Goal: Contribute content: Contribute content

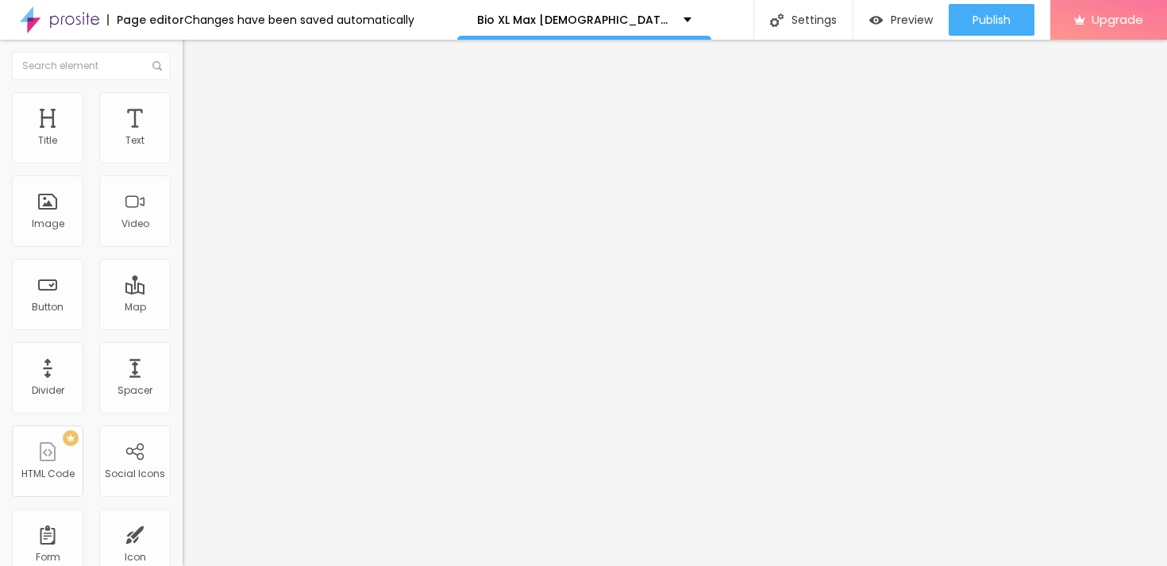
type input "51"
type input "54"
type input "56"
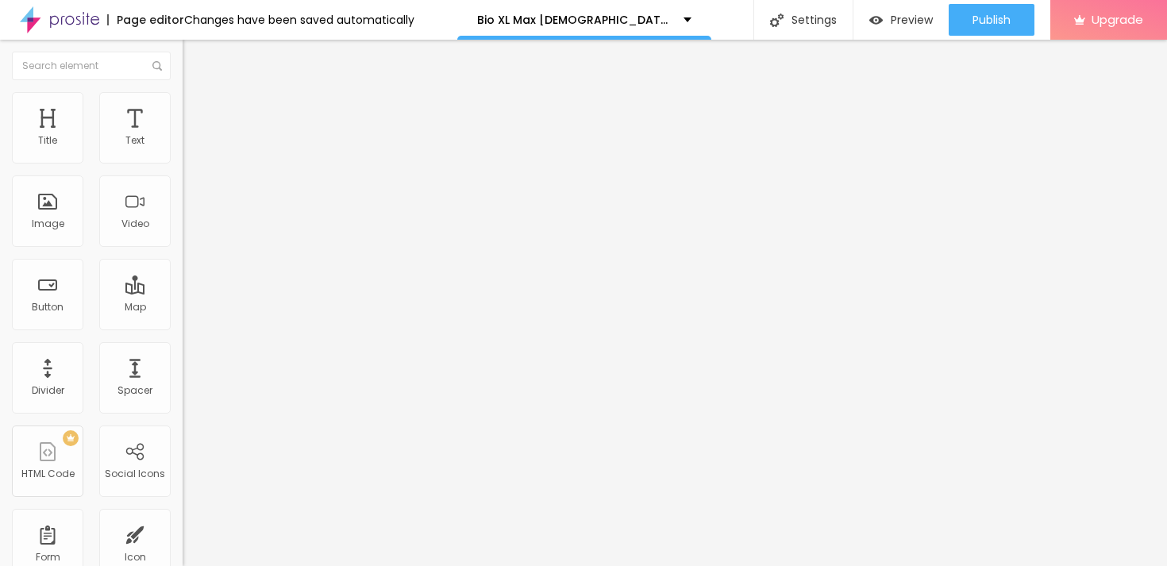
type input "56"
type input "59"
type input "61"
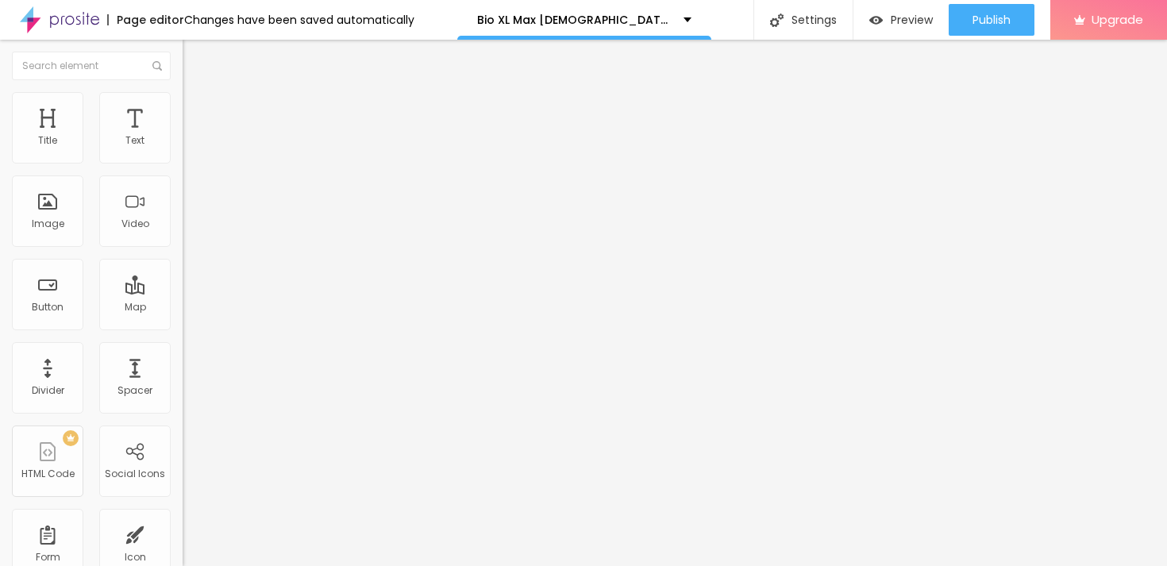
type input "62"
type input "64"
type input "65"
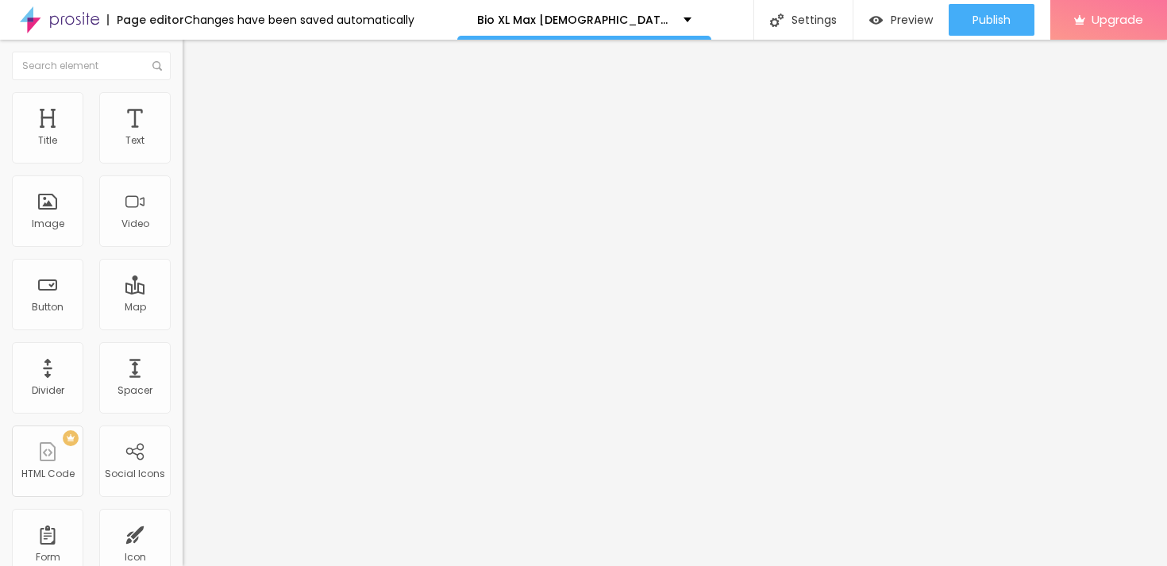
type input "65"
type input "66"
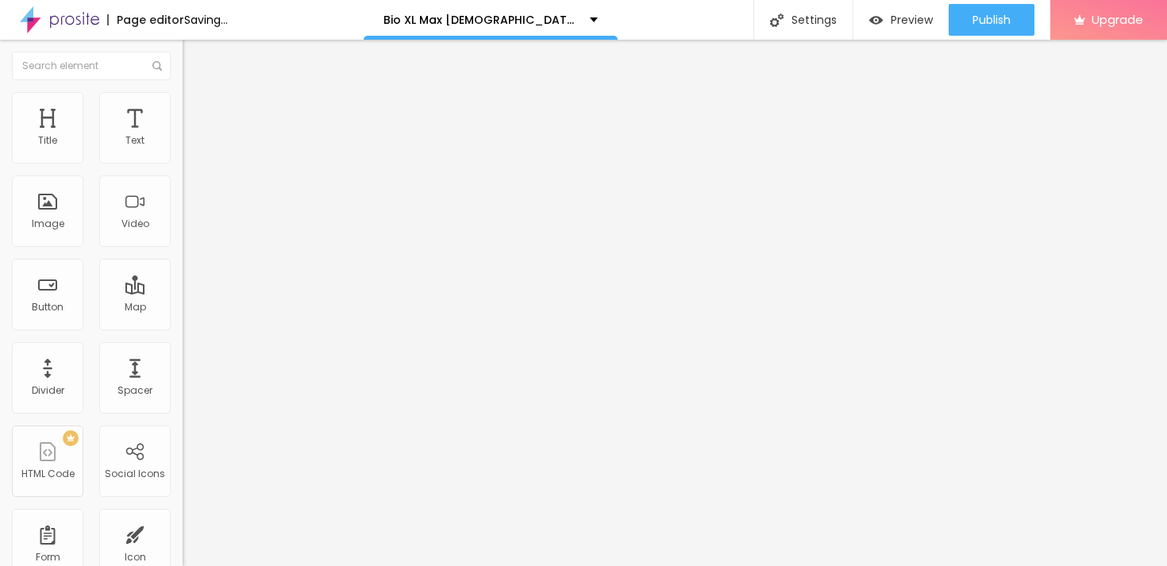
type input "67"
type input "68"
type input "69"
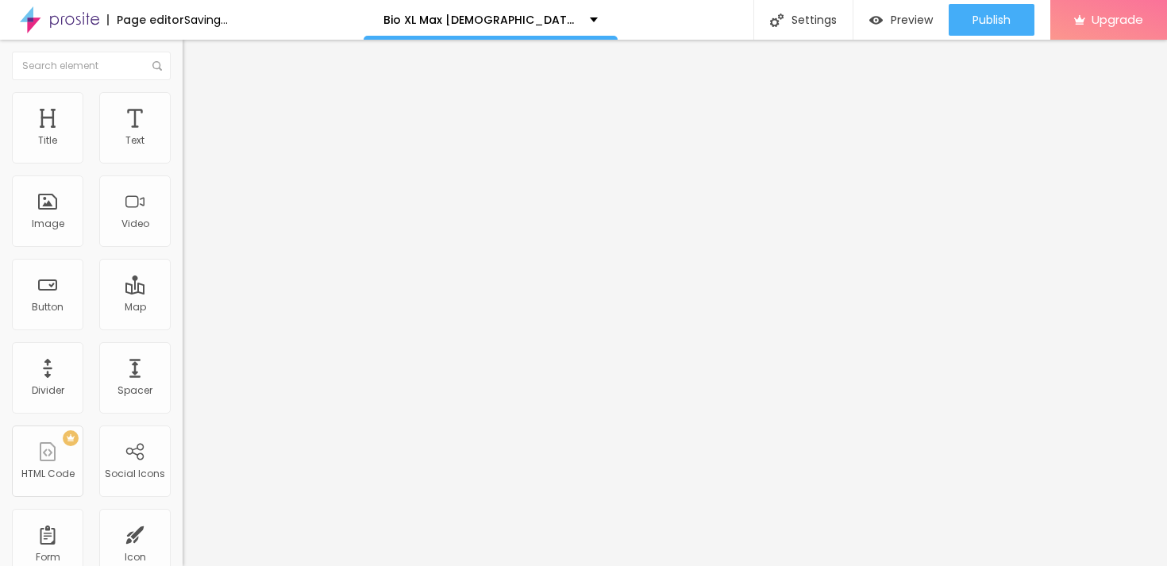
type input "69"
type input "70"
type input "71"
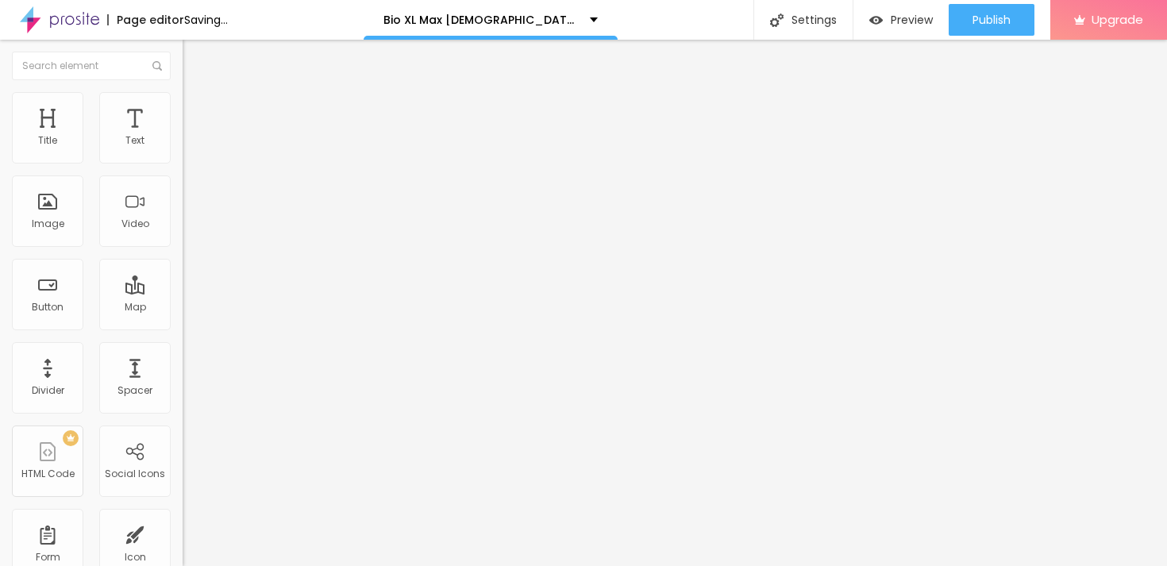
type input "72"
type input "73"
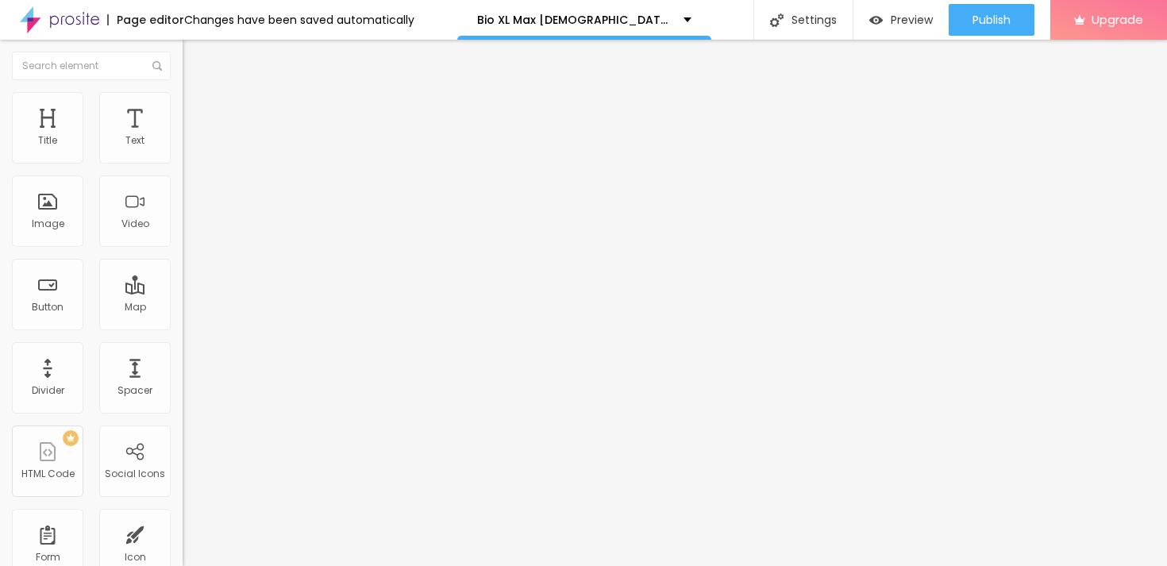
type input "74"
type input "75"
type input "76"
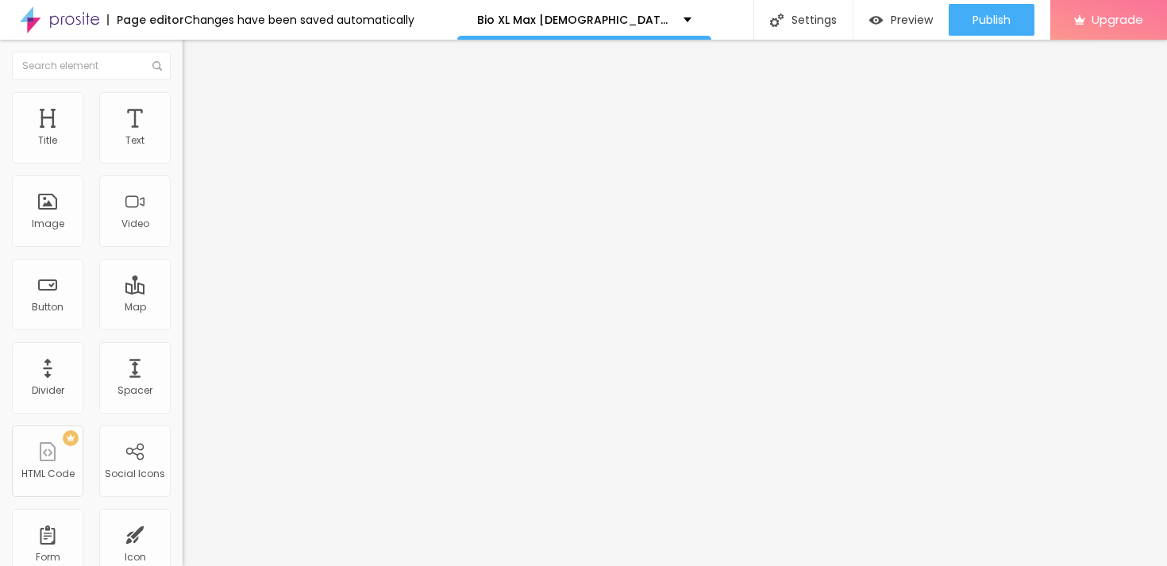
type input "76"
type input "77"
type input "78"
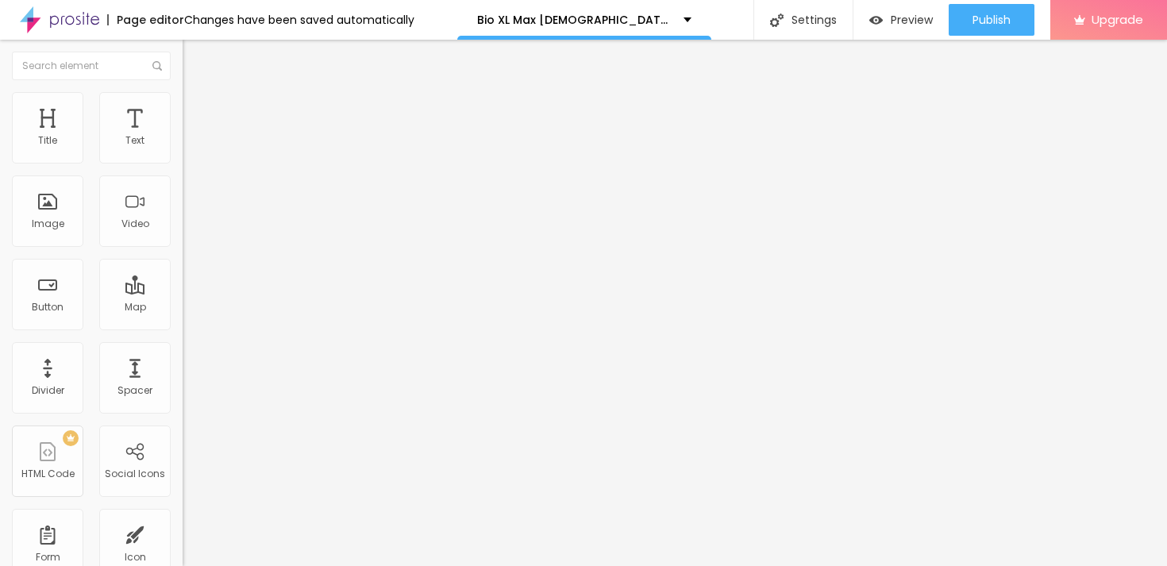
type input "79"
type input "80"
type input "81"
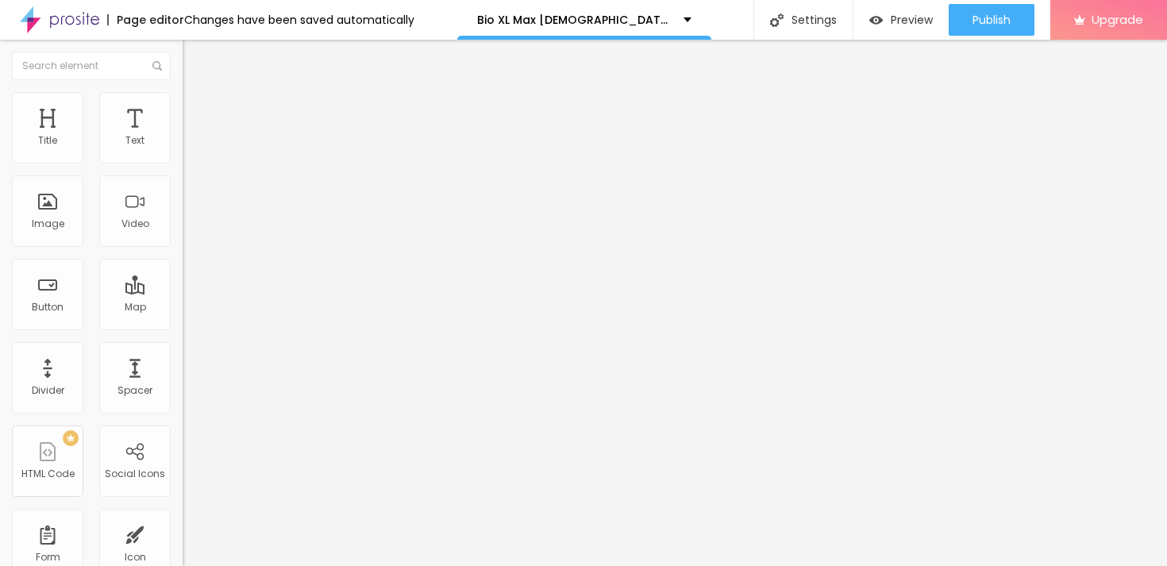
type input "81"
type input "82"
type input "83"
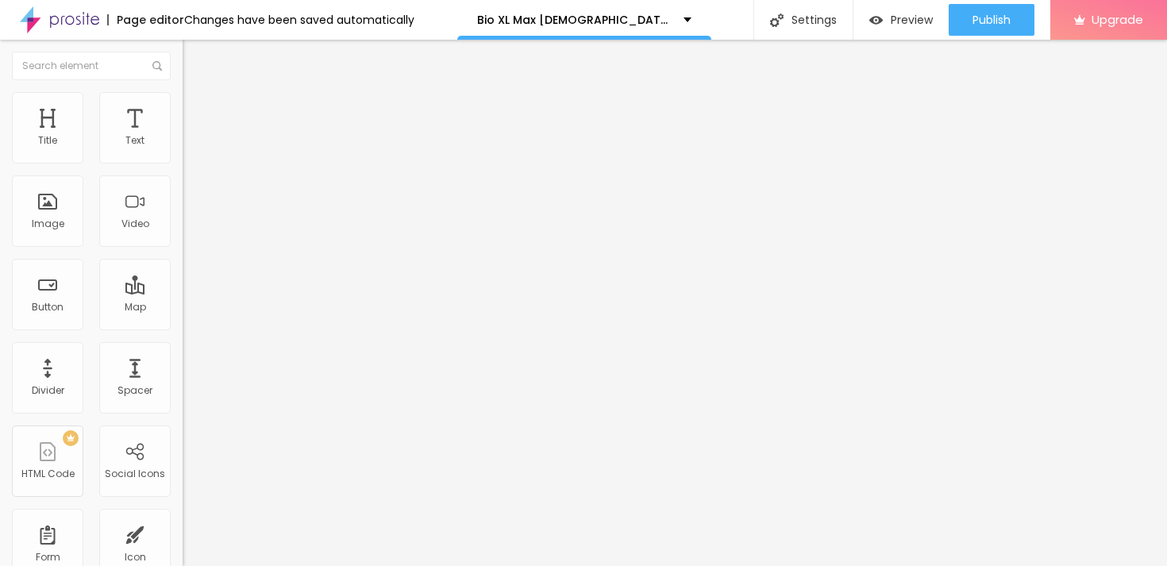
type input "84"
type input "85"
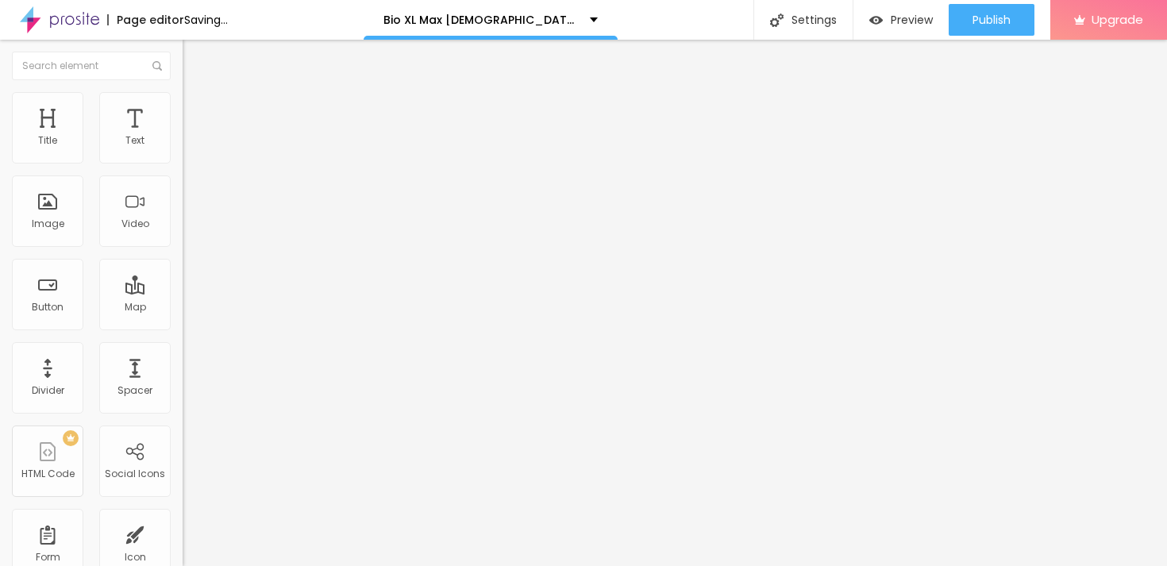
type input "86"
type input "85"
type input "84"
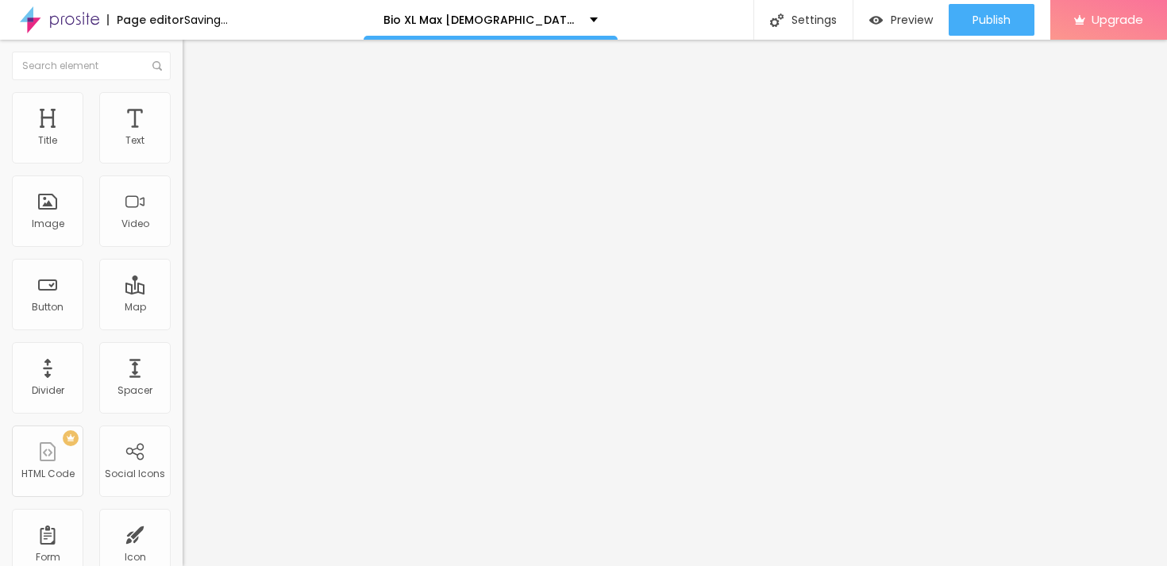
type input "84"
type input "83"
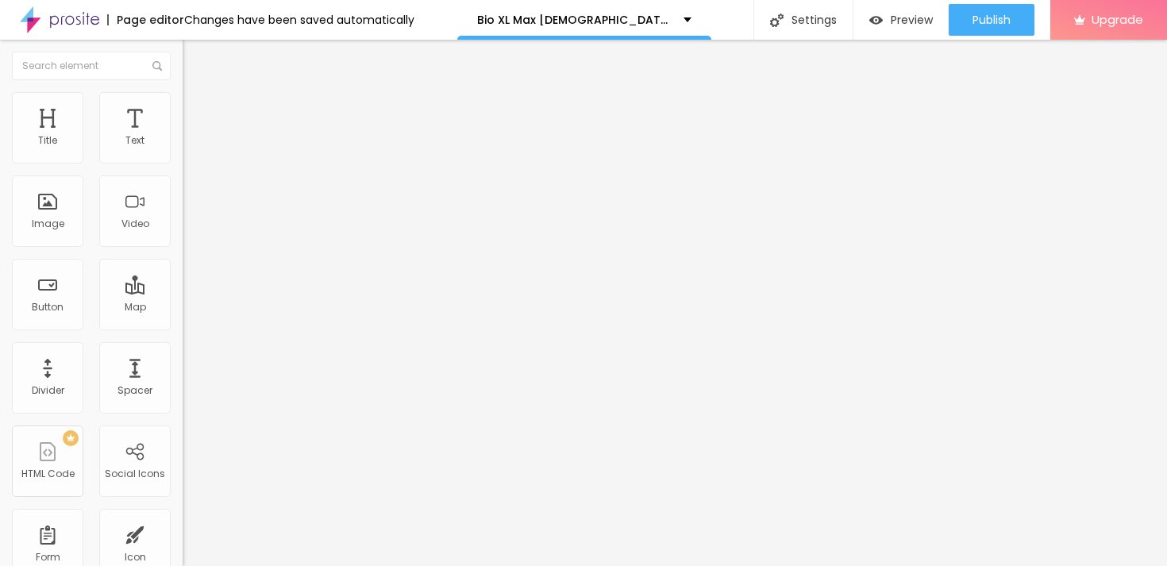
type input "82"
type input "81"
type input "80"
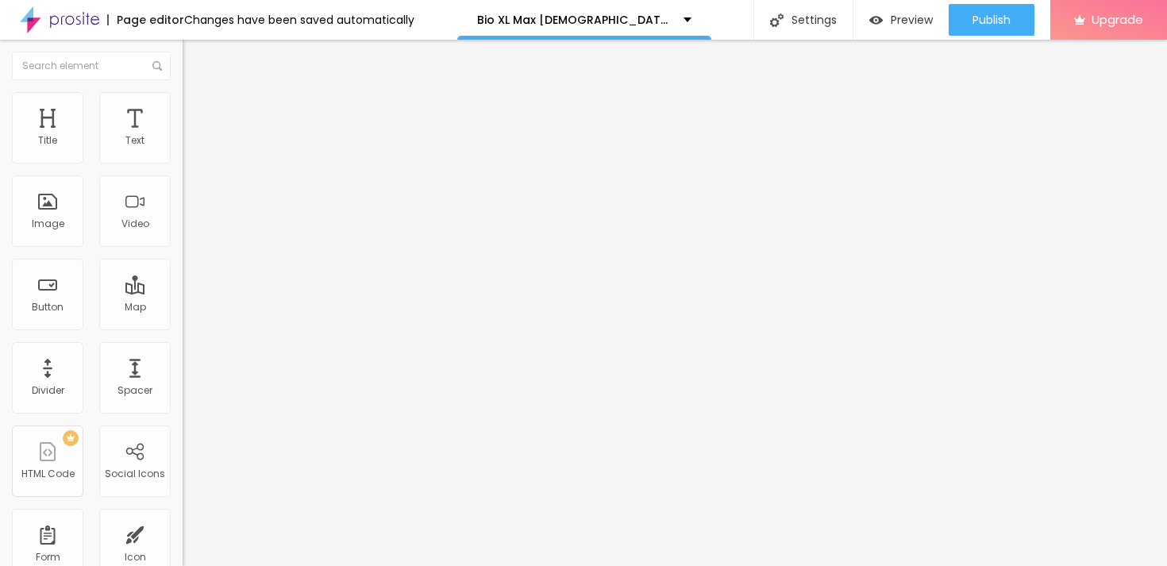
type input "80"
type input "79"
type input "80"
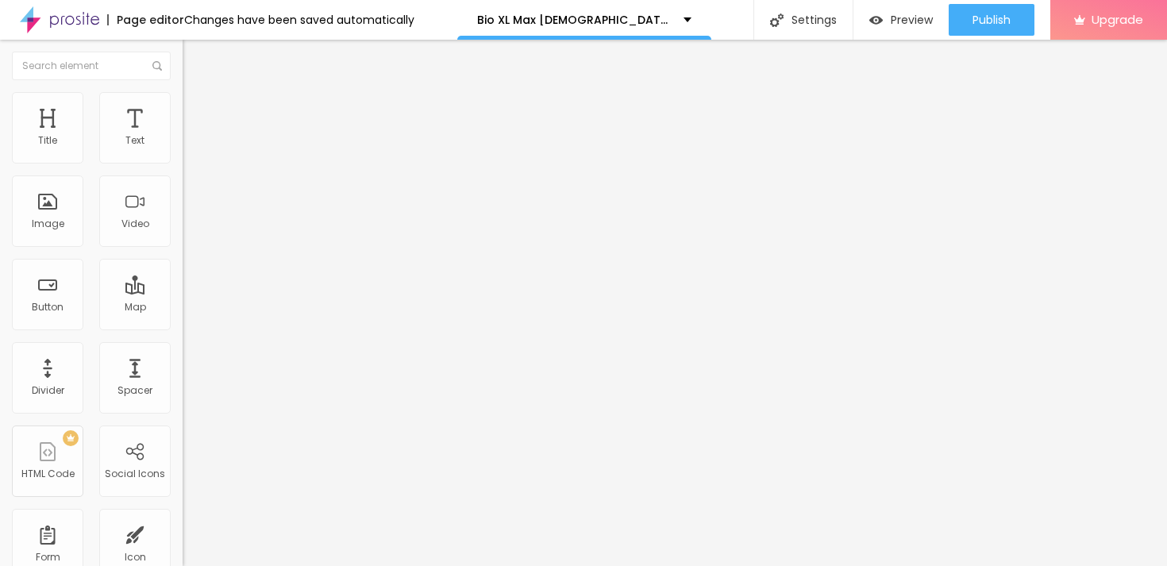
type input "81"
type input "80"
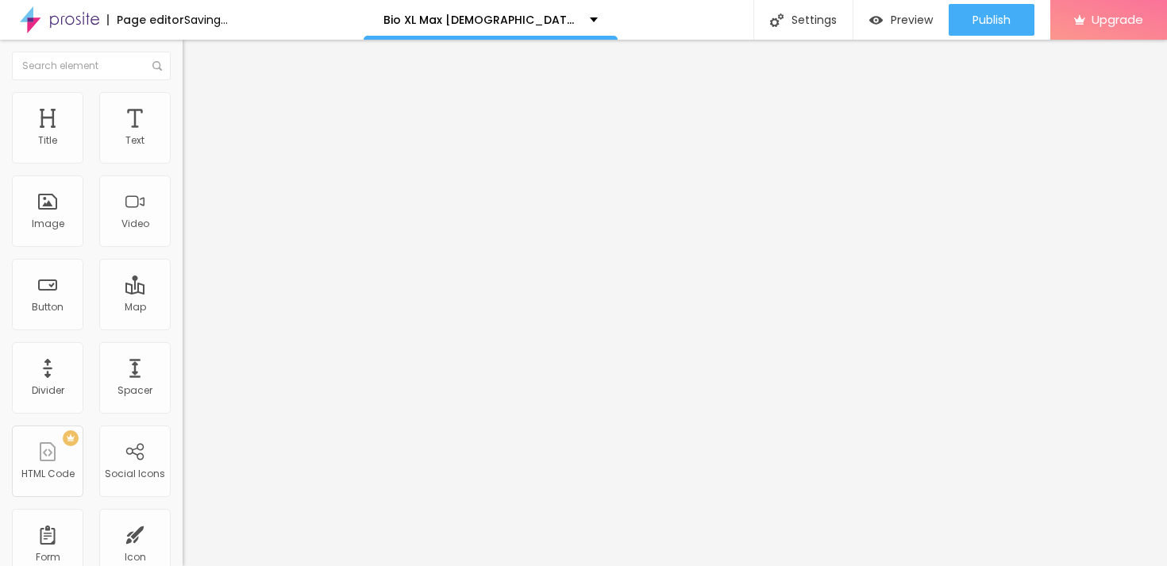
drag, startPoint x: 79, startPoint y: 333, endPoint x: 111, endPoint y: 336, distance: 32.7
type input "80"
click at [183, 375] on input "range" at bounding box center [234, 381] width 102 height 13
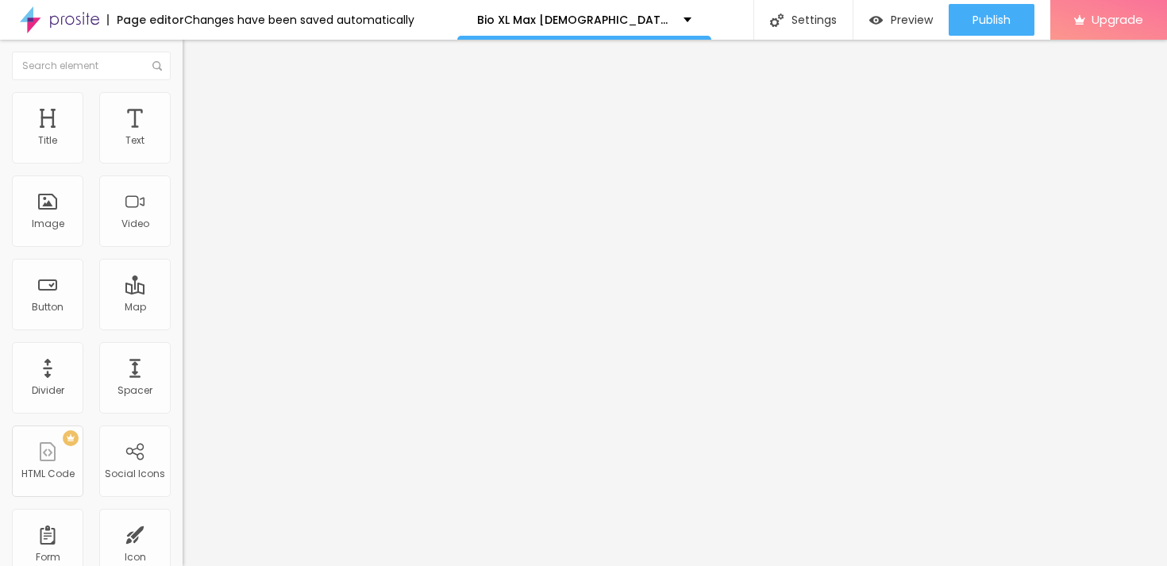
click at [195, 62] on div "Edit Title" at bounding box center [230, 58] width 71 height 13
click at [183, 48] on button "Edit Title" at bounding box center [274, 58] width 183 height 37
click at [50, 228] on div "Image" at bounding box center [48, 223] width 33 height 11
click at [183, 137] on span "Add image" at bounding box center [215, 129] width 65 height 13
drag, startPoint x: 164, startPoint y: 218, endPoint x: 659, endPoint y: 335, distance: 508.4
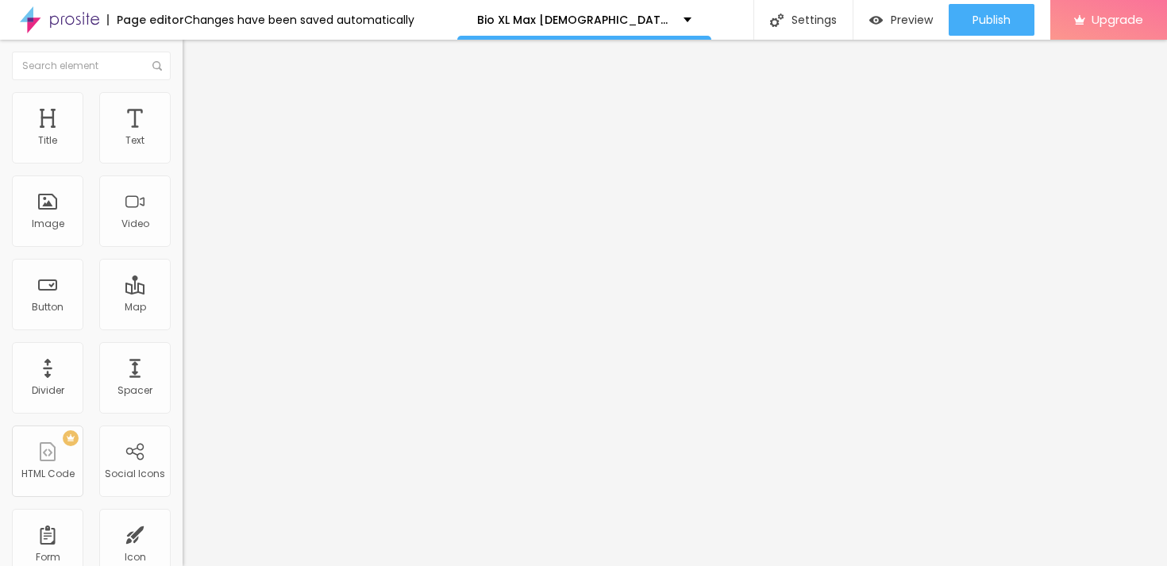
click at [183, 339] on div "URL https://" at bounding box center [274, 319] width 183 height 39
click at [183, 325] on input "https://" at bounding box center [278, 318] width 191 height 16
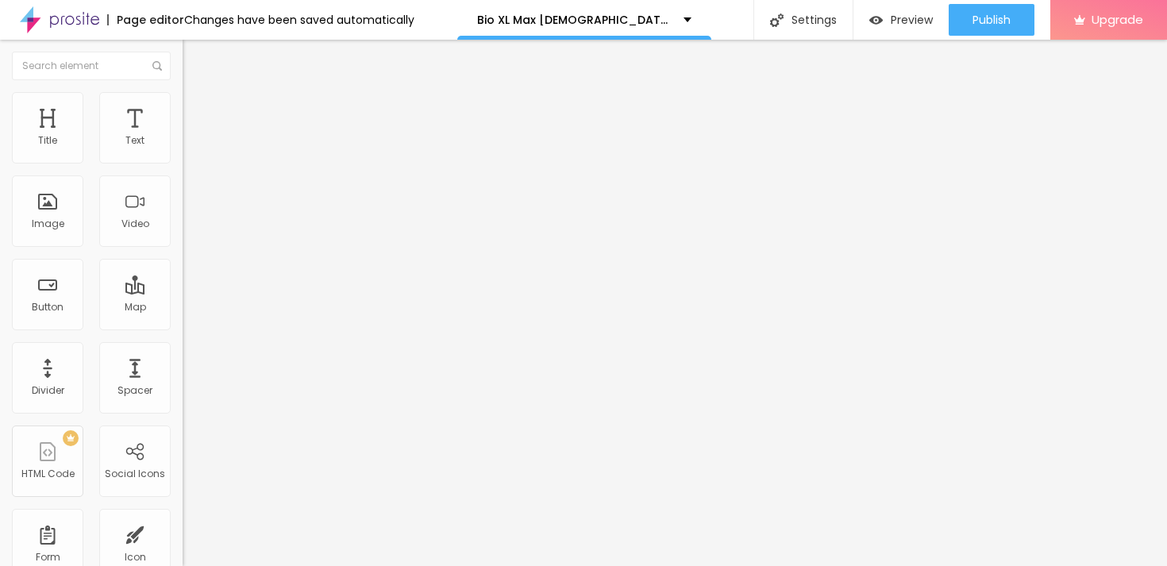
paste input "[DOMAIN_NAME][URL]"
type input "[URL][DOMAIN_NAME]"
click at [197, 108] on span "Style" at bounding box center [208, 102] width 23 height 13
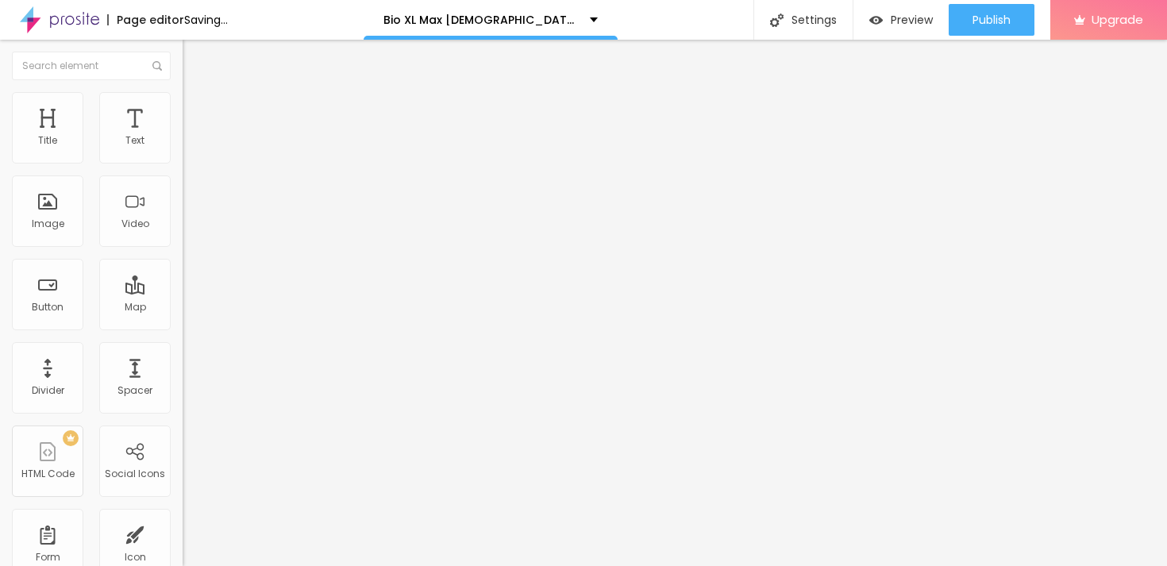
type input "55"
click at [183, 163] on input "range" at bounding box center [234, 156] width 102 height 13
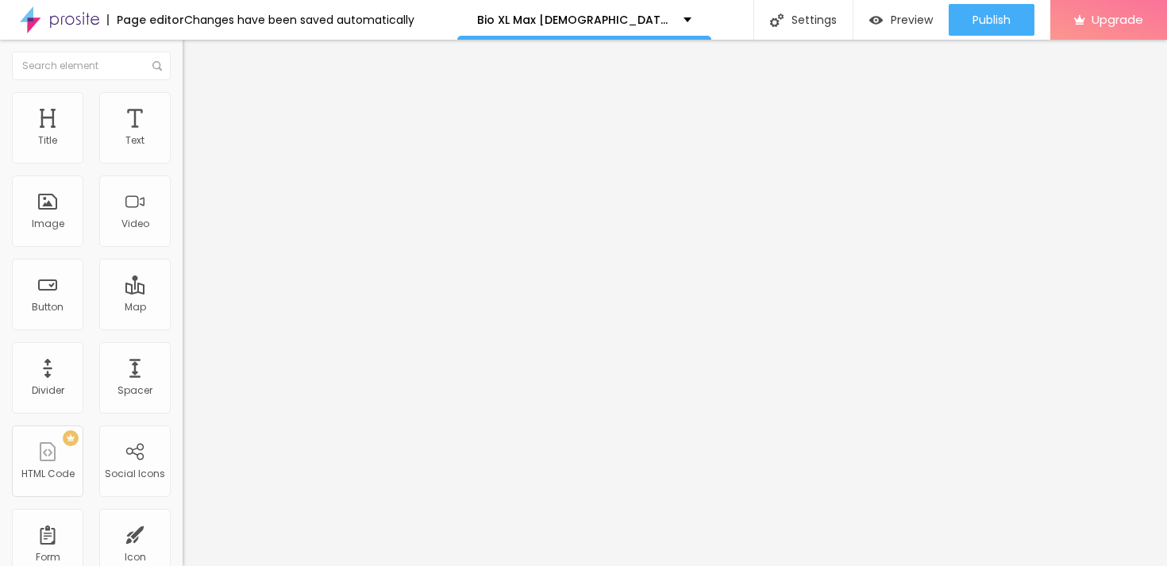
click at [183, 163] on input "range" at bounding box center [234, 156] width 102 height 13
type input "50"
click at [183, 163] on input "range" at bounding box center [234, 156] width 102 height 13
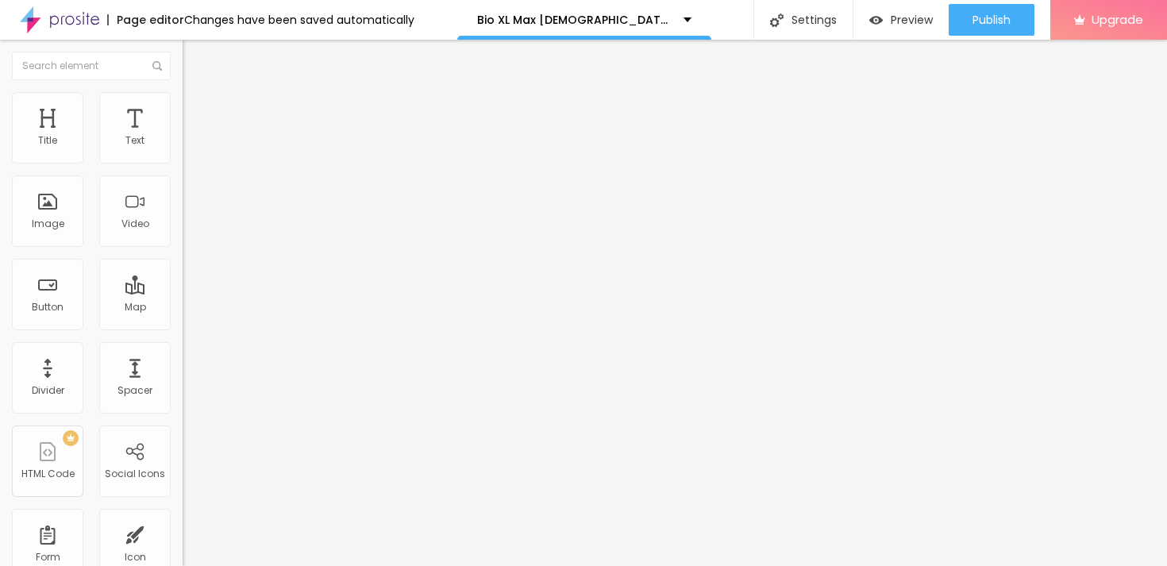
click at [195, 56] on div "Edit Image" at bounding box center [236, 58] width 83 height 13
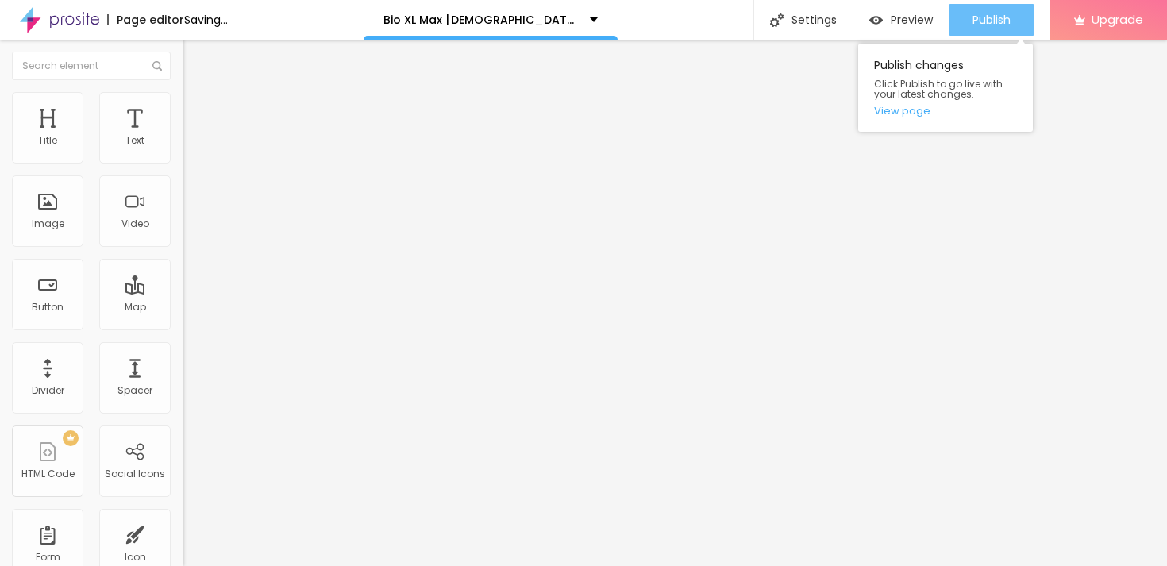
click at [1001, 15] on span "Publish" at bounding box center [992, 19] width 38 height 13
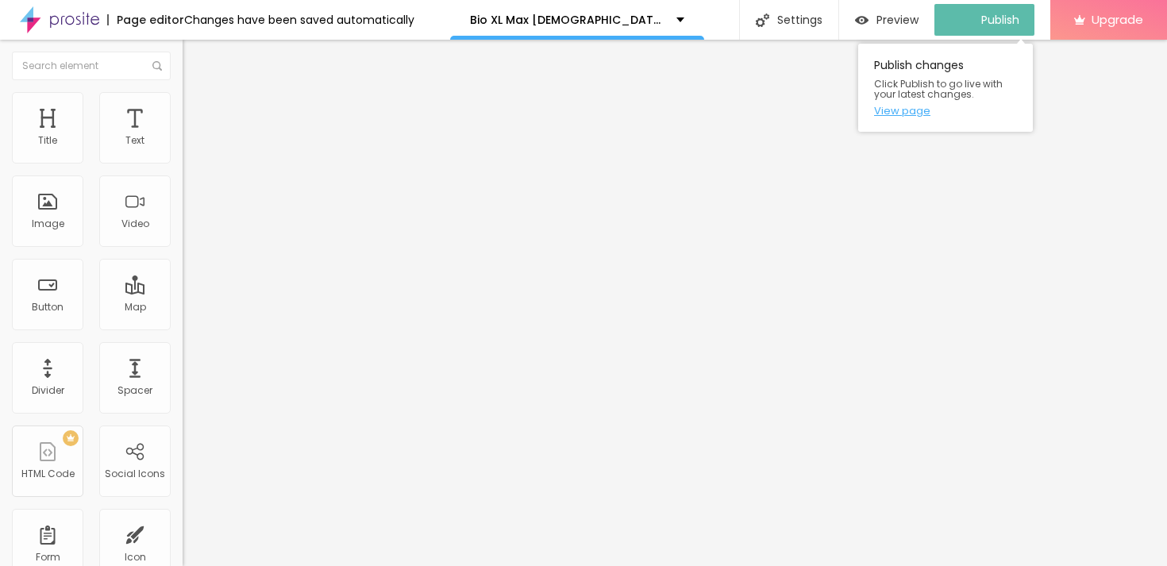
click at [921, 111] on link "View page" at bounding box center [945, 111] width 143 height 10
